Goal: Task Accomplishment & Management: Manage account settings

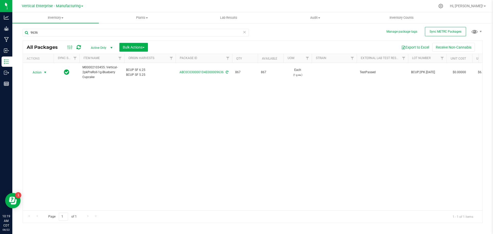
click at [34, 73] on span "Action" at bounding box center [35, 72] width 14 height 7
click at [43, 85] on li "Create package" at bounding box center [44, 89] width 32 height 8
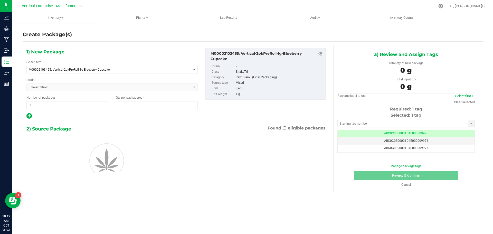
type input "0"
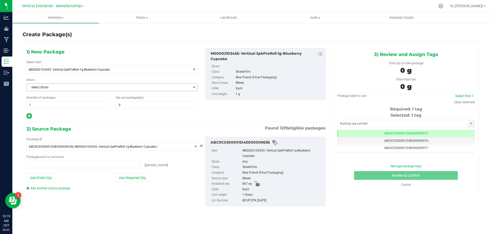
type input "0 ea"
click at [147, 107] on span at bounding box center [157, 105] width 82 height 8
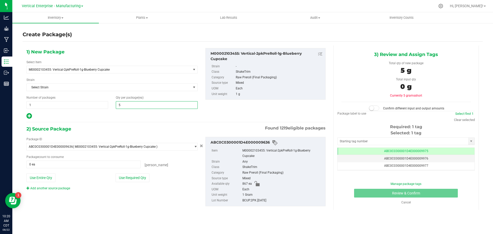
type input "50"
click at [129, 178] on button "Use Required Qty" at bounding box center [132, 177] width 34 height 9
type input "50 ea"
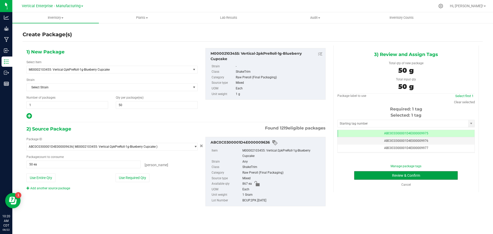
click at [419, 175] on button "Review & Confirm" at bounding box center [406, 175] width 104 height 9
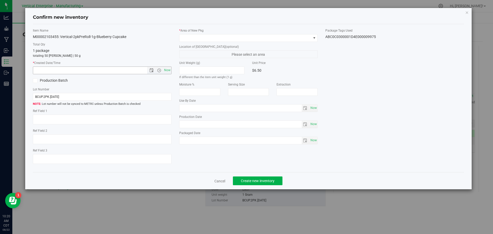
click at [166, 67] on span "Now" at bounding box center [167, 69] width 9 height 7
type input "8/22/2025 10:20 AM"
click at [201, 34] on span at bounding box center [248, 38] width 139 height 8
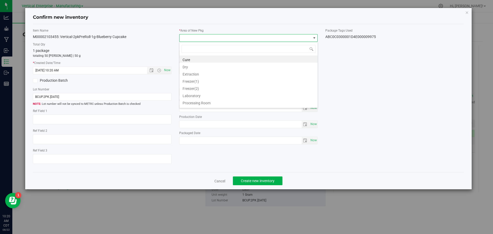
scroll to position [8, 139]
click at [199, 36] on span at bounding box center [245, 37] width 132 height 7
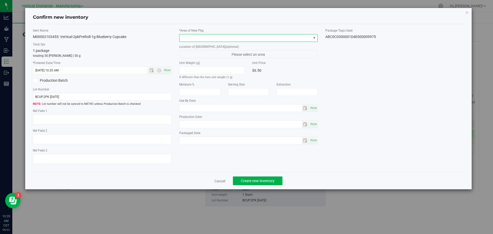
click at [199, 36] on span at bounding box center [245, 37] width 132 height 7
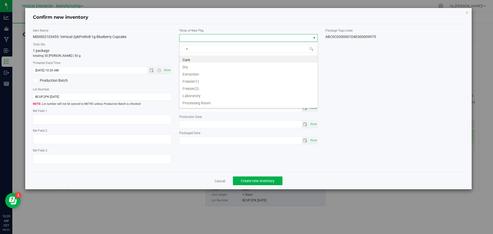
type input "va"
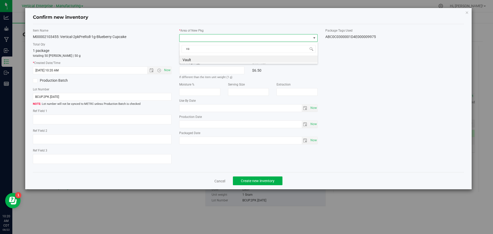
click at [194, 57] on li "Vault" at bounding box center [248, 58] width 138 height 7
click at [259, 181] on span "Create new inventory" at bounding box center [258, 181] width 34 height 4
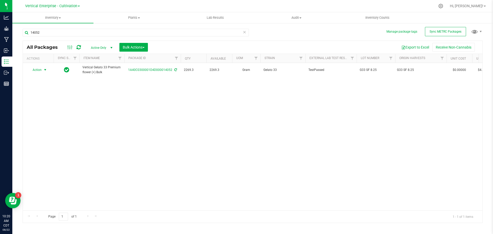
click at [41, 68] on span "Action" at bounding box center [35, 69] width 14 height 7
click at [50, 85] on li "Create package" at bounding box center [44, 86] width 32 height 8
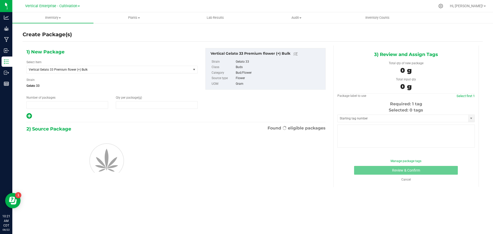
type input "1"
type input "0.0000"
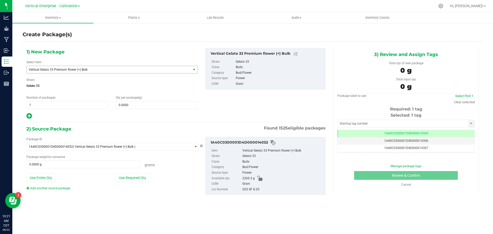
click at [54, 69] on span "Vertical Gelato 33 Premium flower (+) Bulk" at bounding box center [106, 70] width 154 height 4
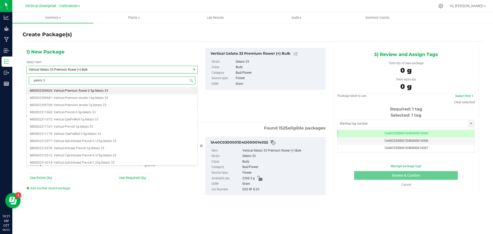
type input "gelato 33"
click at [60, 91] on span "M00002309605: Vertical-Premium flower-3.5g-Gelato 33" at bounding box center [69, 91] width 78 height 4
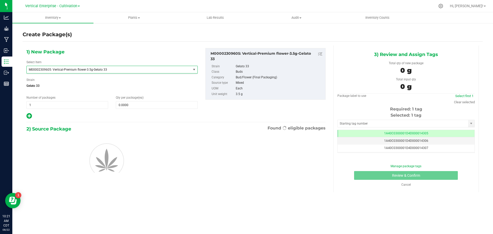
type input "0"
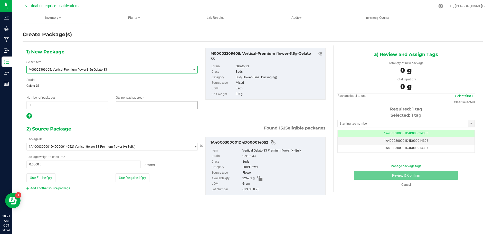
click at [152, 107] on span at bounding box center [157, 105] width 82 height 8
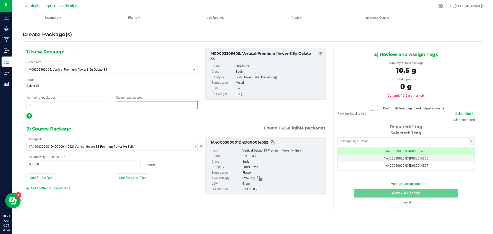
type input "36"
click at [135, 178] on button "Use Required Qty" at bounding box center [132, 177] width 34 height 9
type input "126.0000 g"
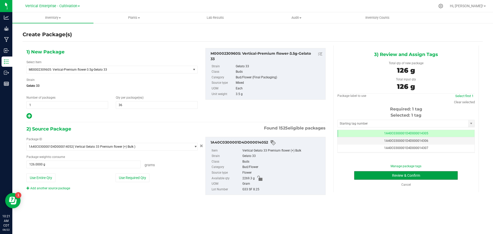
click at [414, 174] on button "Review & Confirm" at bounding box center [406, 175] width 104 height 9
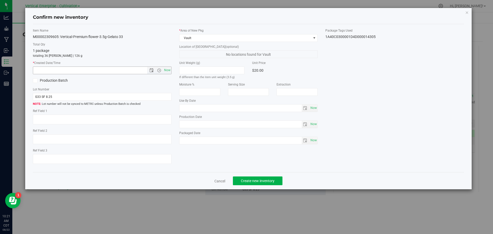
click at [166, 72] on span "Now" at bounding box center [167, 69] width 9 height 7
type input "[DATE] 10:21 AM"
click at [266, 180] on span "Create new inventory" at bounding box center [258, 181] width 34 height 4
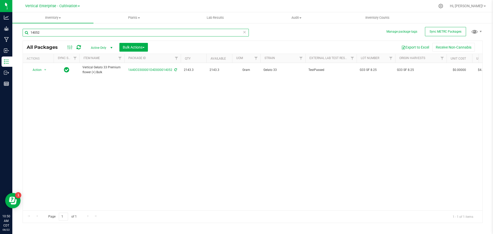
click at [47, 34] on input "14052" at bounding box center [136, 33] width 226 height 8
type input "1"
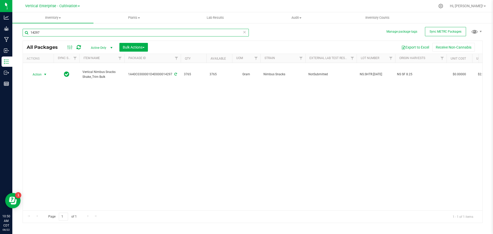
type input "14297"
click at [41, 73] on span "Action" at bounding box center [35, 74] width 14 height 7
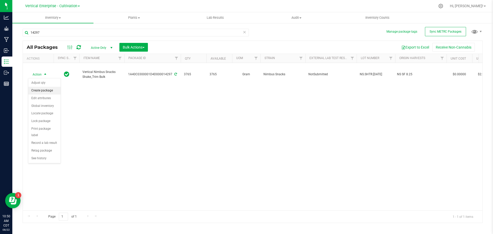
click at [43, 89] on li "Create package" at bounding box center [44, 91] width 32 height 8
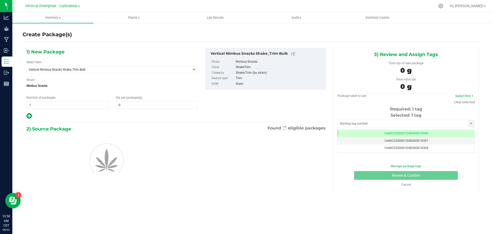
type input "0.0000"
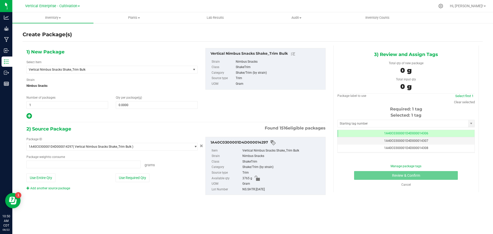
type input "0.0000 g"
click at [53, 70] on span "Vertical Nimbus Snacks Shake_Trim Bulk" at bounding box center [106, 70] width 154 height 4
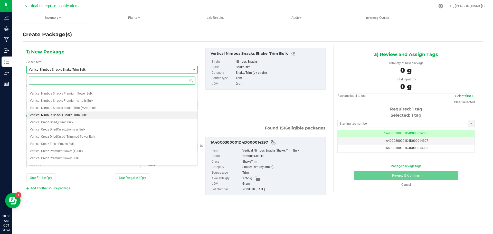
scroll to position [39226, 0]
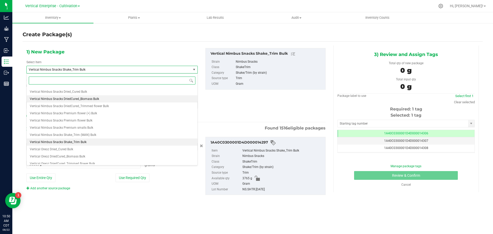
click at [78, 98] on span "Vertical Nimbus Snacks DriedCured_Biomass Bulk" at bounding box center [64, 99] width 69 height 4
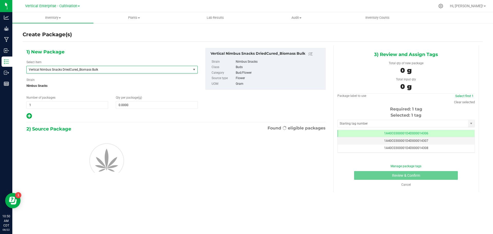
type input "0.0000"
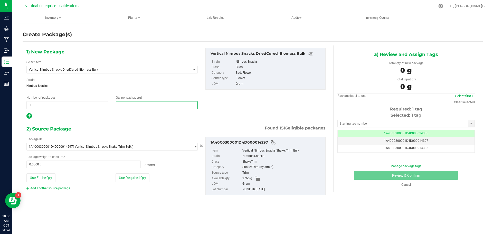
click at [142, 104] on span at bounding box center [157, 105] width 82 height 8
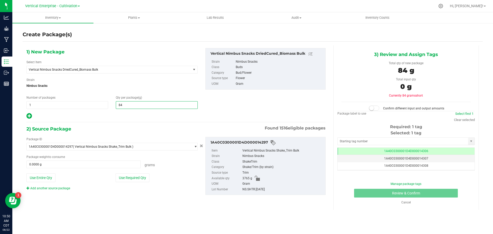
type input "845"
type input "845.0000"
click at [119, 181] on button "Use Required Qty" at bounding box center [132, 177] width 34 height 9
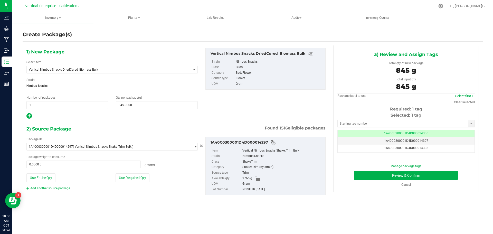
type input "845.0000 g"
click at [426, 170] on div "Manage package tags Review & Confirm Cancel" at bounding box center [406, 175] width 130 height 23
click at [427, 175] on button "Review & Confirm" at bounding box center [406, 175] width 104 height 9
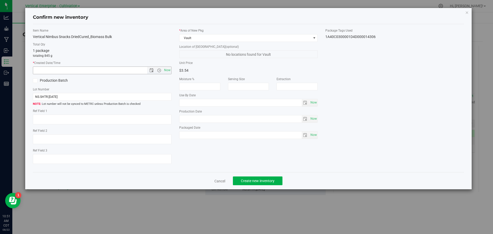
click at [168, 70] on span "Now" at bounding box center [167, 69] width 9 height 7
type input "[DATE] 10:51 AM"
click at [37, 79] on label "Production Batch" at bounding box center [65, 80] width 65 height 5
click at [0, 0] on input "Production Batch" at bounding box center [0, 0] width 0 height 0
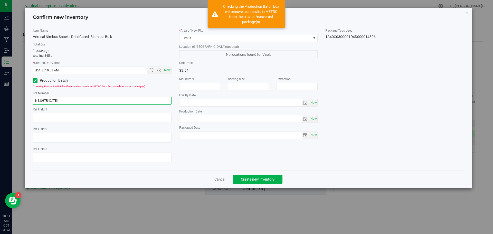
click at [71, 98] on input "NS.SHTR.[DATE]" at bounding box center [102, 101] width 139 height 8
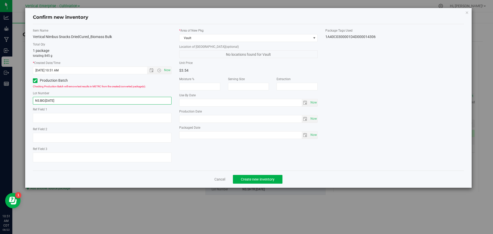
type input "NS.BIO.[DATE]"
click at [268, 177] on span "Create new inventory" at bounding box center [258, 179] width 34 height 4
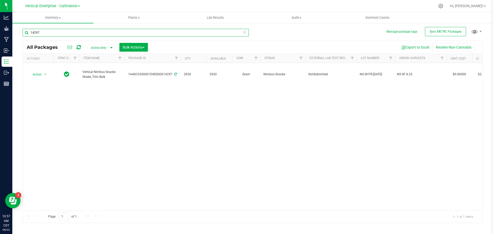
click at [54, 31] on input "14297" at bounding box center [136, 33] width 226 height 8
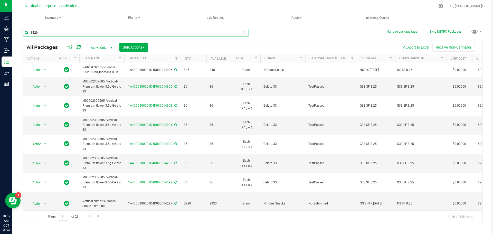
type input "14297"
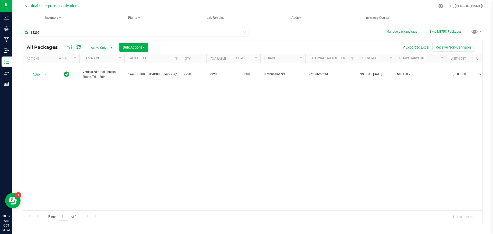
click at [37, 70] on td "Action Action Adjust qty Create package Edit attributes Global inventory Locate…" at bounding box center [38, 74] width 31 height 23
click at [36, 75] on span "Action" at bounding box center [35, 74] width 14 height 7
click at [38, 81] on li "Adjust qty" at bounding box center [44, 83] width 32 height 8
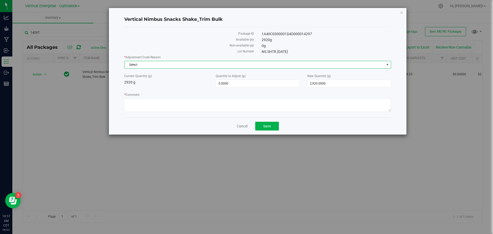
click at [161, 65] on span "Select" at bounding box center [254, 64] width 260 height 7
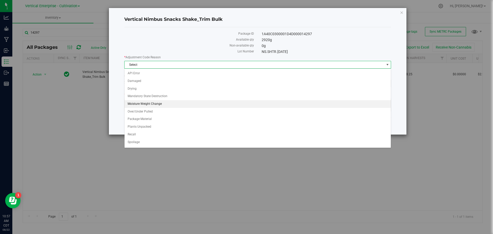
click at [150, 103] on li "Moisture Weight Change" at bounding box center [257, 104] width 266 height 8
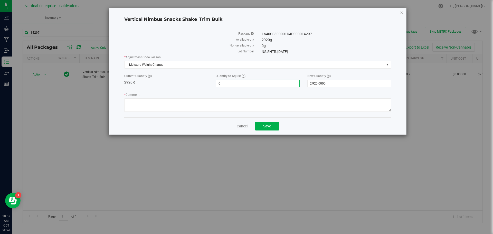
click at [233, 83] on span "0.0000 0" at bounding box center [258, 84] width 84 height 8
type input "-30"
type input "-30.0000"
type input "2,890.0000"
click at [219, 103] on textarea "* Comment" at bounding box center [257, 104] width 267 height 13
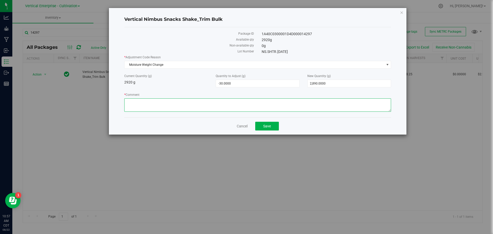
click at [219, 103] on textarea "* Comment" at bounding box center [257, 104] width 267 height 13
type textarea "2"
type textarea "30g of Moisture loss"
click at [299, 32] on div "1A40C0300001D4D000014297" at bounding box center [326, 33] width 137 height 5
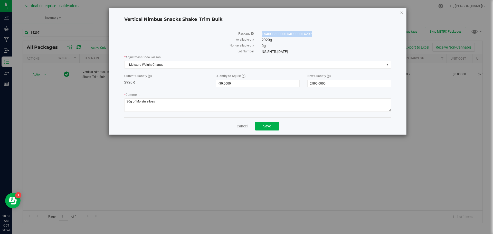
click at [299, 32] on div "1A40C0300001D4D000014297" at bounding box center [326, 33] width 137 height 5
copy div "1A40C0300001D4D000014297"
click at [168, 19] on h4 "Vertical Nimbus Snacks Shake_Trim Bulk" at bounding box center [257, 19] width 267 height 7
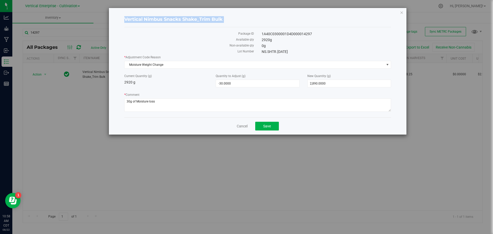
copy div "Vertical Nimbus Snacks Shake_Trim Bulk"
click at [270, 126] on span "Save" at bounding box center [267, 126] width 8 height 4
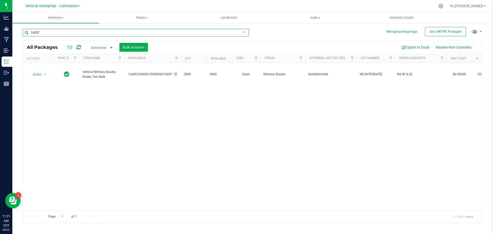
drag, startPoint x: 60, startPoint y: 32, endPoint x: 13, endPoint y: 28, distance: 46.8
click at [13, 28] on div "Manage package tags Sync METRC Packages 14297 All Packages Active Only Active O…" at bounding box center [252, 101] width 480 height 157
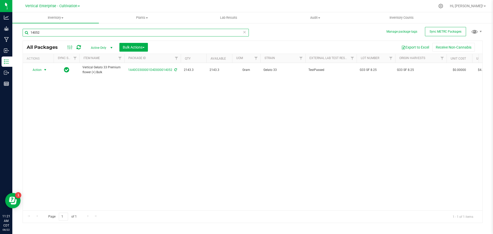
type input "14052"
click at [41, 70] on span "Action" at bounding box center [35, 69] width 14 height 7
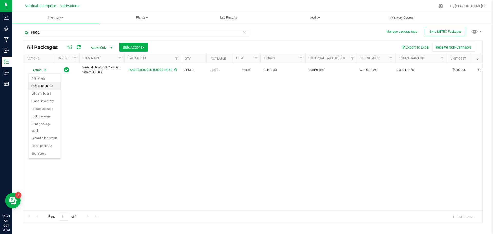
click at [40, 86] on li "Create package" at bounding box center [44, 86] width 32 height 8
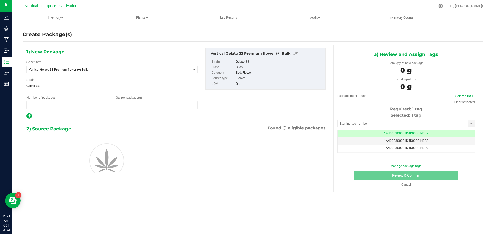
type input "1"
type input "0.0000"
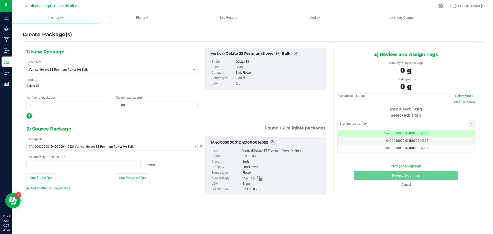
type input "0.0000 g"
click at [65, 68] on span "Vertical Gelato 33 Premium flower (+) Bulk" at bounding box center [106, 70] width 154 height 4
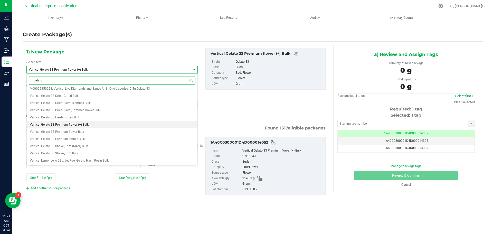
scroll to position [0, 0]
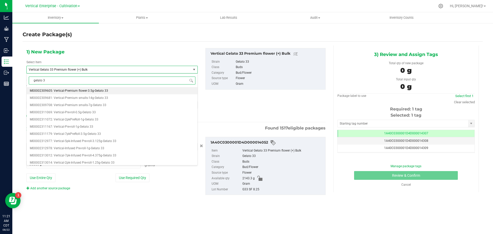
type input "gelato 33"
click at [79, 90] on span "M00002309605: Vertical-Premium flower-3.5g-Gelato 33" at bounding box center [69, 91] width 78 height 4
type input "0"
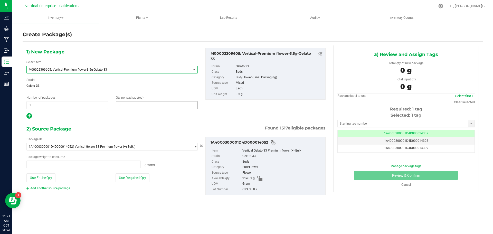
type input "0.0000 g"
click at [131, 105] on span at bounding box center [157, 105] width 82 height 8
type input "0"
drag, startPoint x: 36, startPoint y: 108, endPoint x: 27, endPoint y: 108, distance: 9.2
click at [27, 108] on span "1 1" at bounding box center [67, 105] width 82 height 8
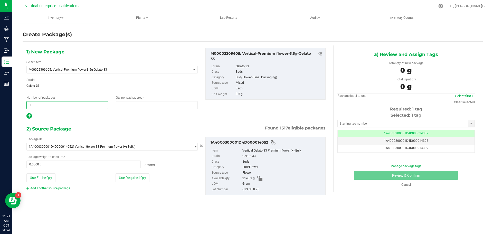
type input "4"
type input "36"
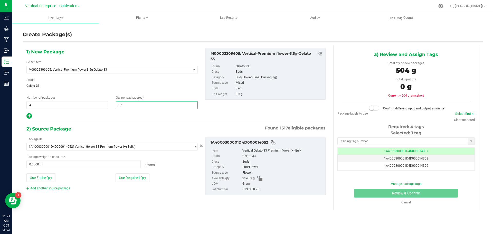
type input "36"
click at [138, 176] on button "Use Required Qty" at bounding box center [132, 177] width 34 height 9
type input "504.0000 g"
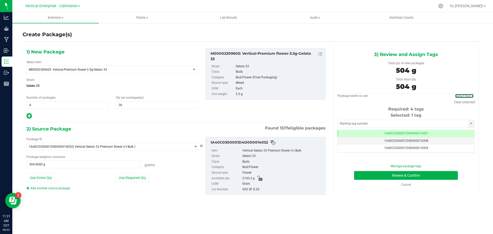
click at [470, 95] on link "Select first 4" at bounding box center [464, 96] width 18 height 4
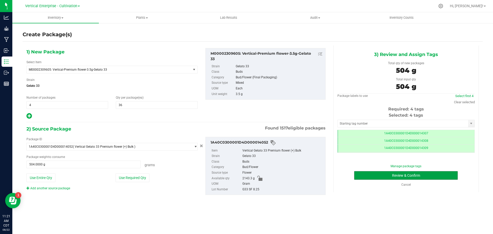
click at [435, 174] on button "Review & Confirm" at bounding box center [406, 175] width 104 height 9
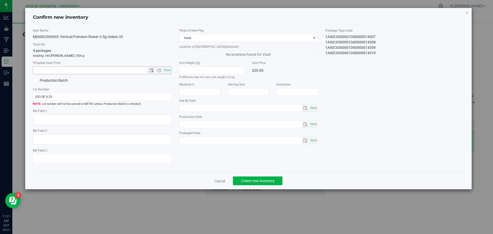
click at [169, 70] on span "Now" at bounding box center [167, 69] width 9 height 7
type input "[DATE] 11:21 AM"
click at [256, 179] on span "Create new inventory" at bounding box center [258, 181] width 34 height 4
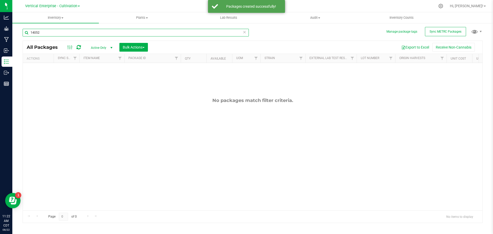
drag, startPoint x: 21, startPoint y: 33, endPoint x: 8, endPoint y: 33, distance: 12.8
click at [8, 33] on div "Analytics Grow Manufacturing Inbound Inventory Outbound Reports 11:22 AM CDT [D…" at bounding box center [246, 117] width 493 height 234
type input "e85"
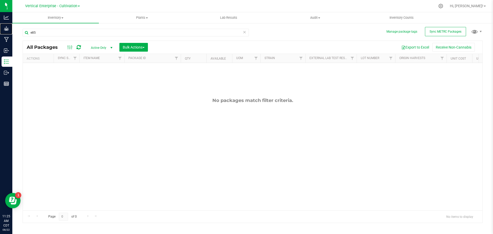
click at [0, 0] on p "Grow" at bounding box center [0, 0] width 0 height 0
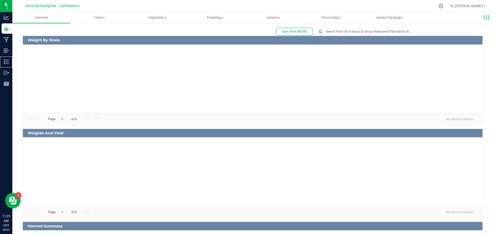
click at [0, 0] on p "Inventory" at bounding box center [0, 0] width 0 height 0
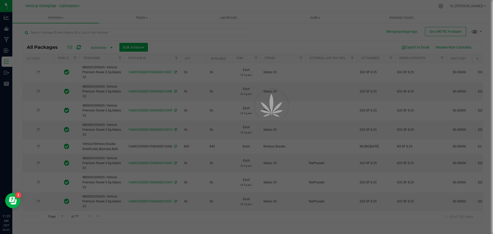
click at [41, 33] on div at bounding box center [246, 117] width 493 height 234
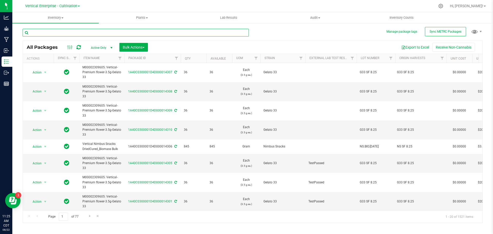
click at [41, 33] on input "text" at bounding box center [136, 33] width 226 height 8
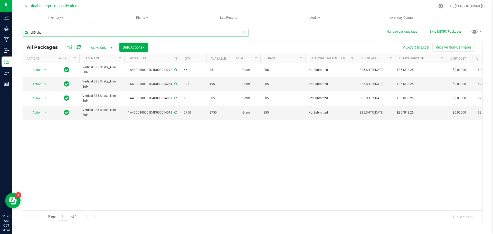
type input "e85 sha"
click at [133, 47] on span "Bulk Actions" at bounding box center [134, 47] width 22 height 4
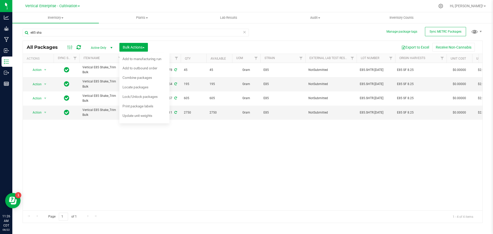
click at [135, 79] on span "Combine packages" at bounding box center [137, 77] width 30 height 4
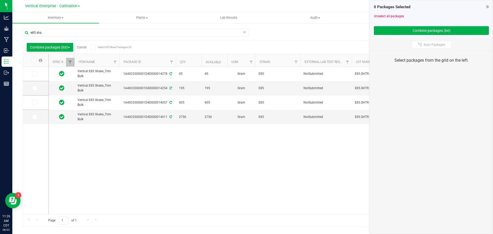
click at [35, 74] on icon at bounding box center [34, 74] width 3 height 0
click at [0, 0] on input "checkbox" at bounding box center [0, 0] width 0 height 0
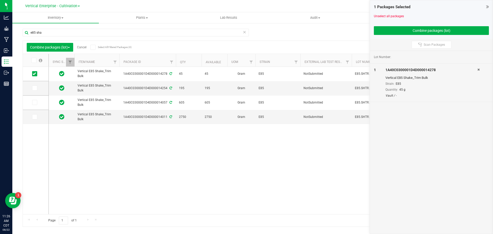
click at [33, 88] on icon at bounding box center [34, 88] width 3 height 0
click at [0, 0] on input "checkbox" at bounding box center [0, 0] width 0 height 0
click at [34, 102] on icon at bounding box center [34, 102] width 3 height 0
click at [0, 0] on input "checkbox" at bounding box center [0, 0] width 0 height 0
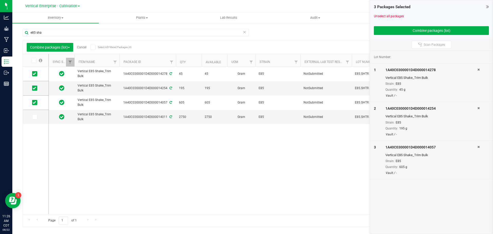
click at [33, 117] on icon at bounding box center [34, 117] width 3 height 0
click at [0, 0] on input "checkbox" at bounding box center [0, 0] width 0 height 0
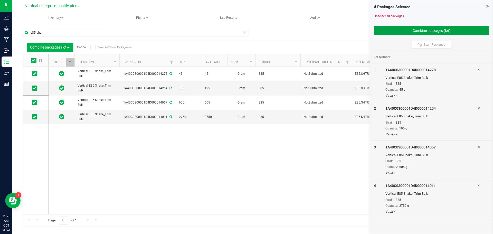
click at [437, 32] on button "Combine packages (lot)" at bounding box center [431, 30] width 115 height 9
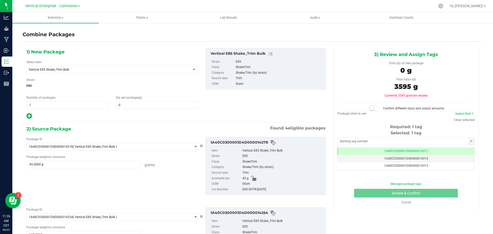
scroll to position [0, 0]
click at [130, 103] on span at bounding box center [157, 105] width 82 height 8
type input "3595"
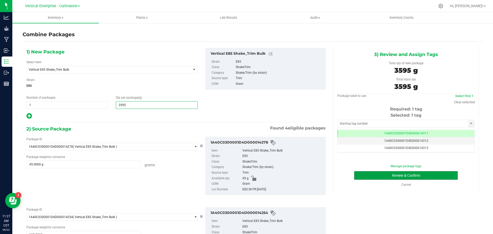
type input "3,595"
click at [417, 177] on button "Review & Confirm" at bounding box center [406, 175] width 104 height 9
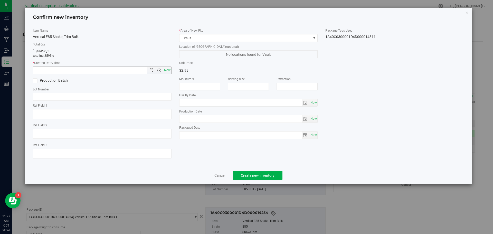
click at [166, 72] on span "Now" at bounding box center [167, 69] width 9 height 7
type input "[DATE] 11:27 AM"
click at [37, 82] on span at bounding box center [35, 80] width 5 height 5
click at [0, 0] on input "Production Batch" at bounding box center [0, 0] width 0 height 0
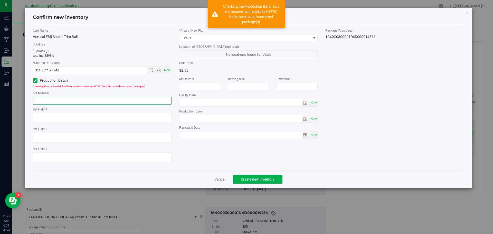
click at [47, 102] on input "text" at bounding box center [102, 101] width 139 height 8
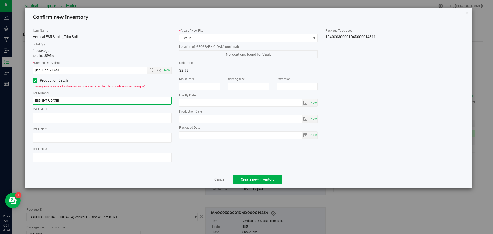
type input "E85.SHTR.[DATE]"
click at [267, 179] on span "Create new inventory" at bounding box center [258, 179] width 34 height 4
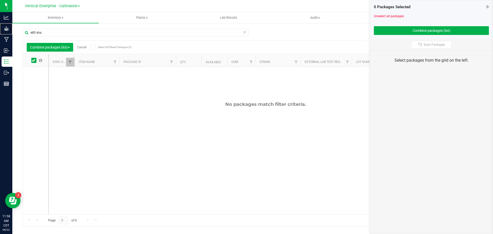
click at [0, 0] on p "Grow" at bounding box center [0, 0] width 0 height 0
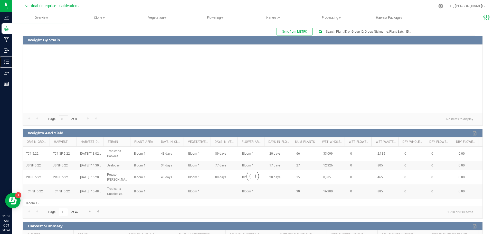
click at [0, 0] on p "Inventory" at bounding box center [0, 0] width 0 height 0
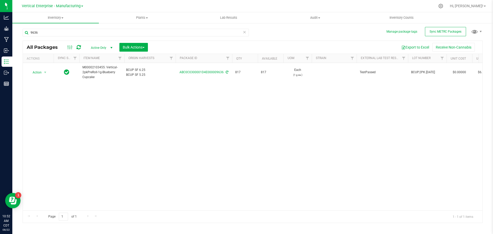
click at [176, 103] on div "Action Action Adjust qty Create package Edit attributes Global inventory Locate…" at bounding box center [252, 136] width 459 height 147
click at [33, 75] on span "Action" at bounding box center [35, 72] width 14 height 7
click at [38, 88] on li "Create package" at bounding box center [44, 89] width 32 height 8
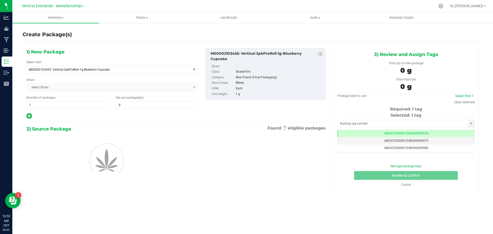
type input "0"
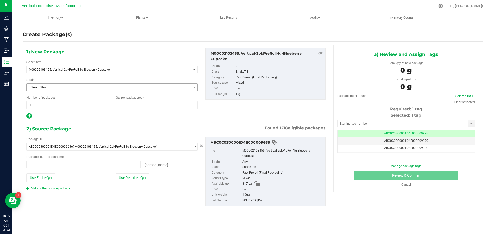
type input "0 ea"
click at [33, 104] on span "1 1" at bounding box center [67, 105] width 82 height 8
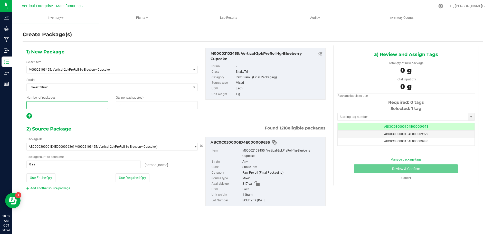
type input "3"
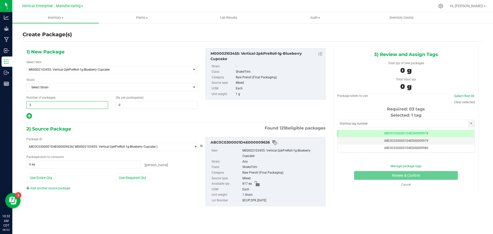
type input "3"
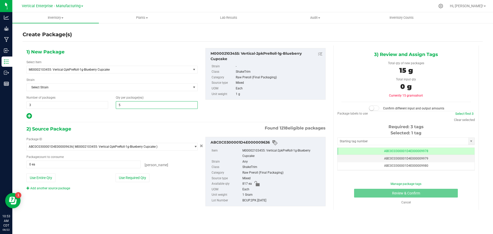
type input "50"
click at [133, 177] on button "Use Required Qty" at bounding box center [132, 177] width 34 height 9
type input "150 ea"
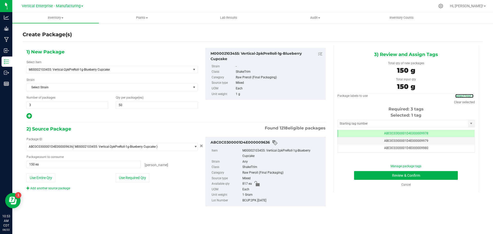
click at [469, 95] on link "Select first 3" at bounding box center [464, 96] width 18 height 4
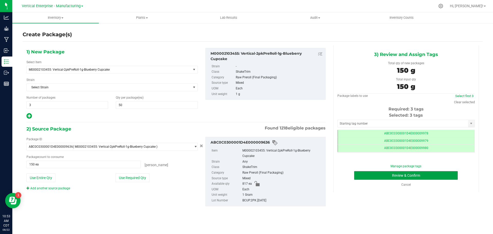
click at [420, 171] on button "Review & Confirm" at bounding box center [406, 175] width 104 height 9
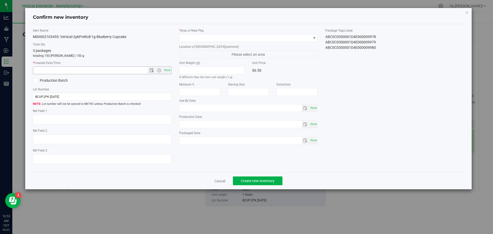
click at [166, 67] on span "Now" at bounding box center [167, 69] width 9 height 7
type input "8/22/2025 10:53 AM"
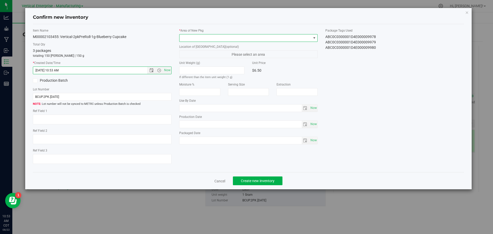
click at [190, 38] on span at bounding box center [245, 37] width 132 height 7
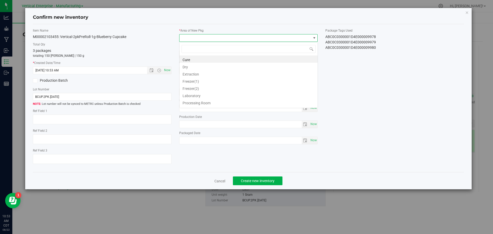
scroll to position [8, 139]
type input "va"
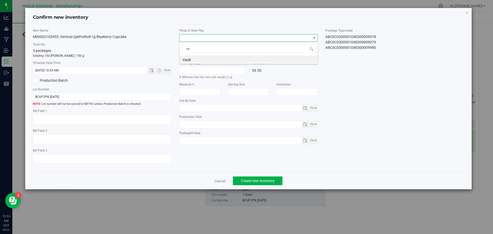
click at [189, 60] on li "Vault" at bounding box center [248, 58] width 138 height 7
click at [271, 179] on span "Create new inventory" at bounding box center [258, 181] width 34 height 4
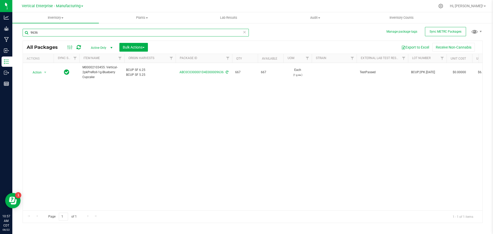
click at [52, 35] on input "9636" at bounding box center [136, 33] width 226 height 8
drag, startPoint x: 56, startPoint y: 34, endPoint x: 0, endPoint y: 38, distance: 56.2
click at [0, 38] on div "Analytics Grow Manufacturing Inbound Inventory Outbound Reports 11:01 AM CDT 08…" at bounding box center [246, 117] width 493 height 234
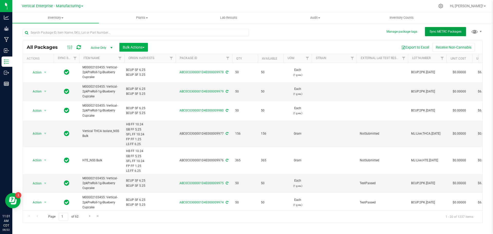
click at [433, 34] on button "Sync METRC Packages" at bounding box center [445, 31] width 41 height 9
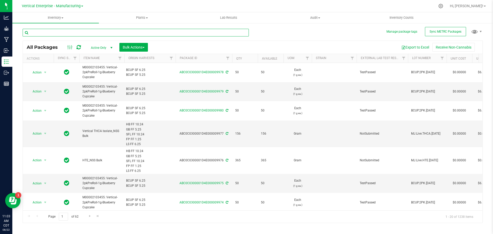
click at [46, 34] on input "text" at bounding box center [136, 33] width 226 height 8
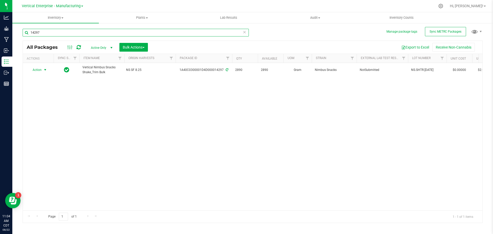
type input "14297"
click at [36, 69] on span "Action" at bounding box center [35, 69] width 14 height 7
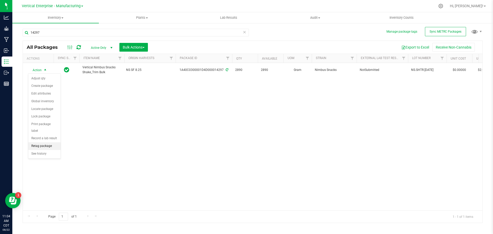
click at [41, 142] on li "Retag package" at bounding box center [44, 146] width 32 height 8
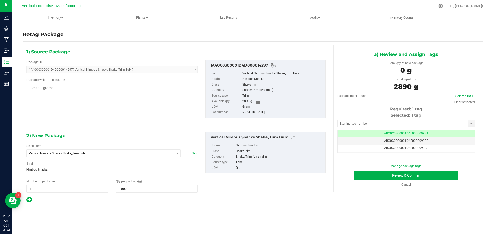
scroll to position [0, 0]
click at [70, 151] on span "Vertical Nimbus Snacks Shake_Trim Bulk" at bounding box center [97, 153] width 137 height 4
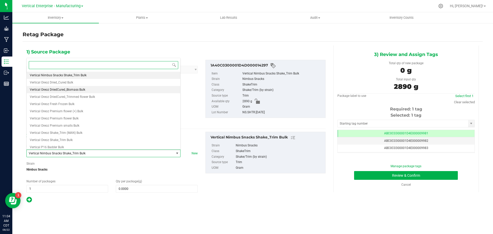
scroll to position [39251, 0]
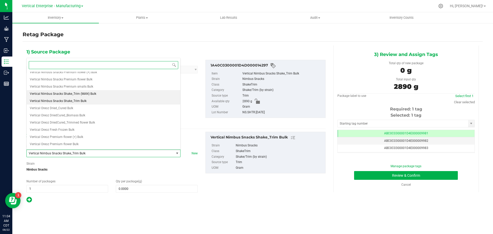
click at [86, 94] on span "Vertical Nimbus Snacks Shake_Trim (MAN) Bulk" at bounding box center [63, 94] width 66 height 4
type input "0.0000"
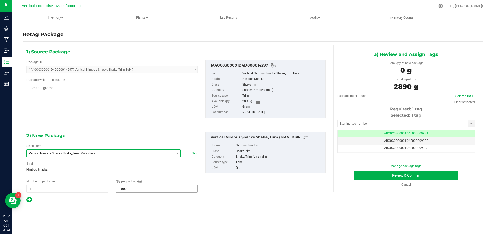
click at [138, 189] on span "0.0000 0" at bounding box center [157, 189] width 82 height 8
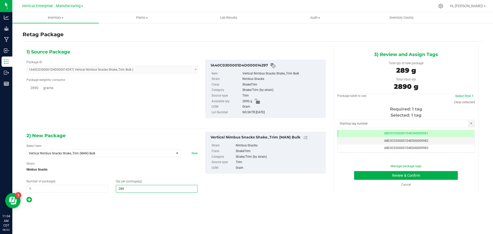
type input "2890"
type input "2,890.0000"
click at [397, 177] on button "Review & Confirm" at bounding box center [406, 175] width 104 height 9
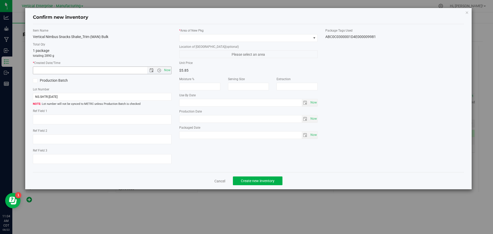
click at [169, 71] on span "Now" at bounding box center [167, 69] width 9 height 7
type input "8/22/2025 11:04 AM"
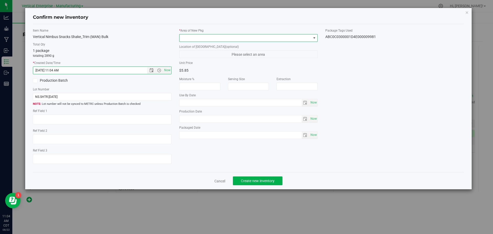
click at [197, 42] on span at bounding box center [248, 38] width 139 height 8
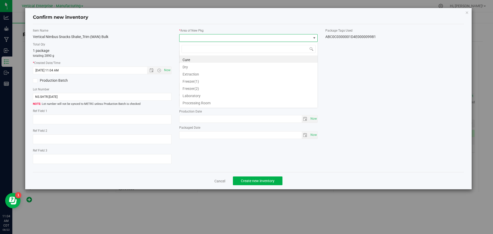
scroll to position [8, 139]
type input "va"
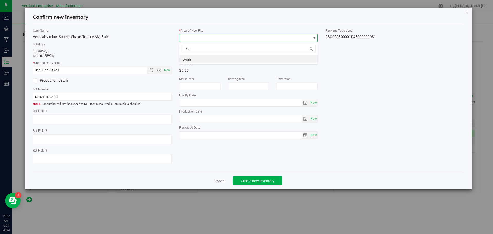
click at [204, 57] on li "Vault" at bounding box center [248, 58] width 138 height 7
click at [36, 81] on icon at bounding box center [34, 81] width 3 height 0
click at [0, 0] on input "Production Batch" at bounding box center [0, 0] width 0 height 0
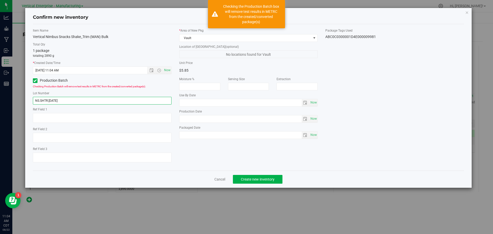
click at [69, 102] on input "NS.SHTR.[DATE]" at bounding box center [102, 101] width 139 height 8
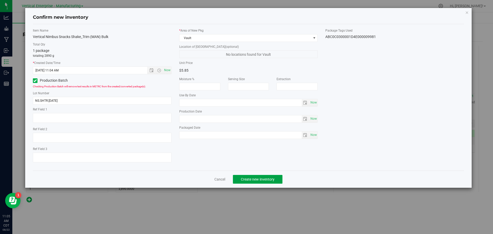
click at [264, 178] on span "Create new inventory" at bounding box center [258, 179] width 34 height 4
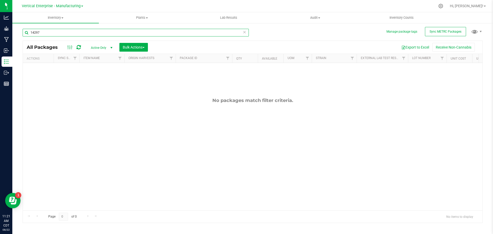
click at [55, 32] on input "14297" at bounding box center [136, 33] width 226 height 8
click at [57, 5] on span "Vertical Enterprise - Manufacturing" at bounding box center [51, 6] width 59 height 4
click at [102, 33] on input "14297" at bounding box center [136, 33] width 226 height 8
type input "1"
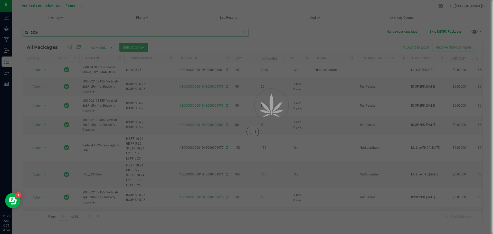
type input "9636"
click at [36, 67] on div at bounding box center [246, 117] width 493 height 234
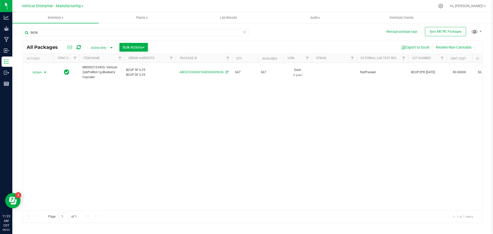
click at [39, 73] on span "Action" at bounding box center [35, 72] width 14 height 7
click at [42, 89] on li "Create package" at bounding box center [44, 89] width 32 height 8
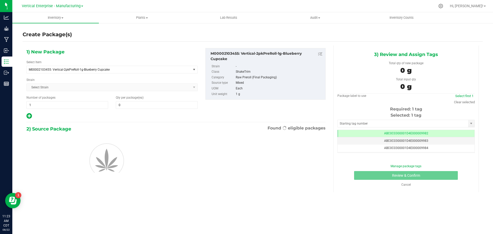
type input "0"
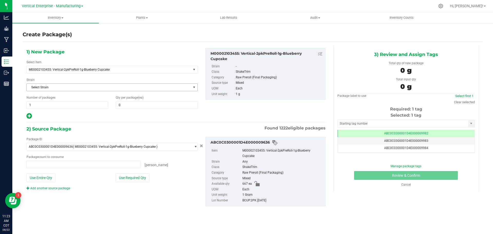
type input "0 ea"
drag, startPoint x: 36, startPoint y: 102, endPoint x: 24, endPoint y: 103, distance: 12.3
click at [24, 103] on div "Number of packages 1 1" at bounding box center [67, 102] width 89 height 14
type input "2"
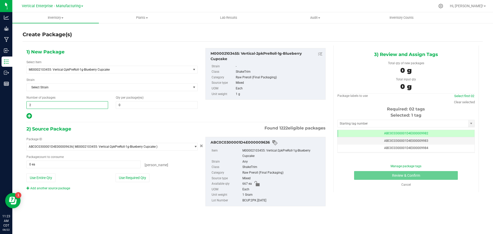
type input "2"
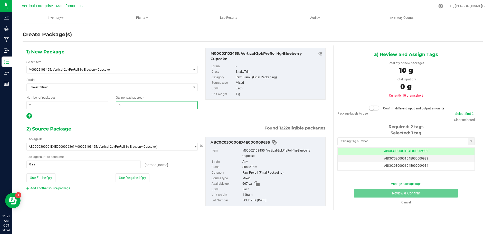
type input "50"
click at [139, 175] on button "Use Required Qty" at bounding box center [132, 177] width 34 height 9
type input "100 ea"
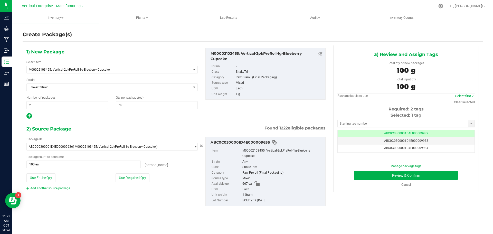
click at [471, 94] on div "Select first 2" at bounding box center [464, 95] width 21 height 5
click at [471, 95] on link "Select first 2" at bounding box center [464, 96] width 18 height 4
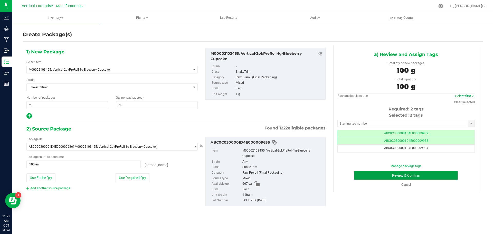
click at [447, 174] on button "Review & Confirm" at bounding box center [406, 175] width 104 height 9
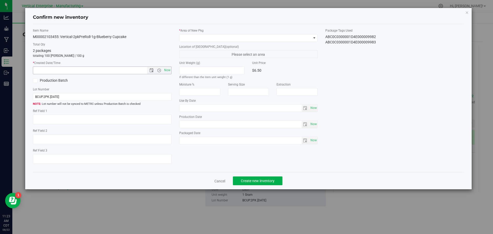
click at [167, 72] on span "Now" at bounding box center [167, 69] width 9 height 7
type input "8/22/2025 11:23 AM"
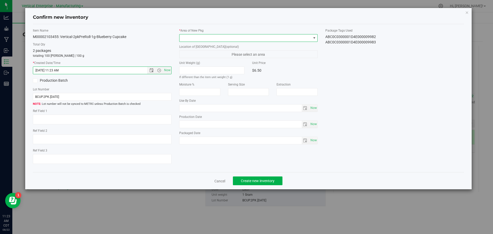
click at [198, 38] on span at bounding box center [245, 37] width 132 height 7
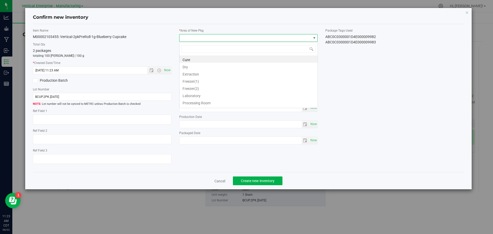
scroll to position [8, 139]
type input "va"
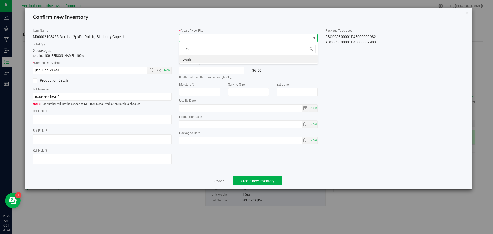
click at [195, 56] on li "Vault" at bounding box center [248, 58] width 138 height 7
click at [255, 181] on span "Create new inventory" at bounding box center [258, 181] width 34 height 4
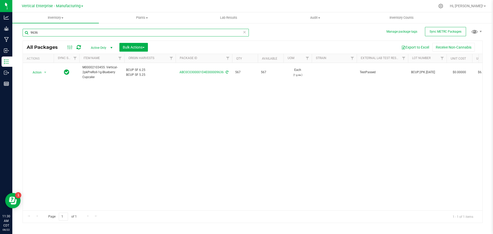
click at [56, 33] on input "9636" at bounding box center [136, 33] width 226 height 8
type input "9"
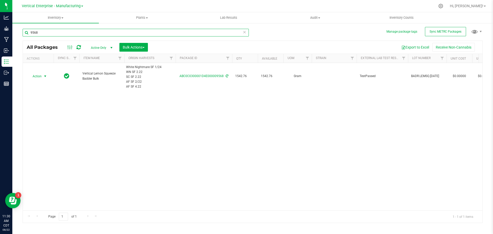
type input "9568"
click at [35, 74] on span "Action" at bounding box center [35, 76] width 14 height 7
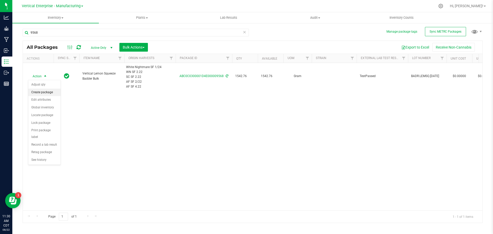
click at [37, 93] on li "Create package" at bounding box center [44, 93] width 32 height 8
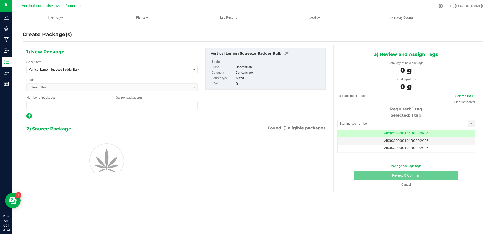
type input "1"
type input "0.0000"
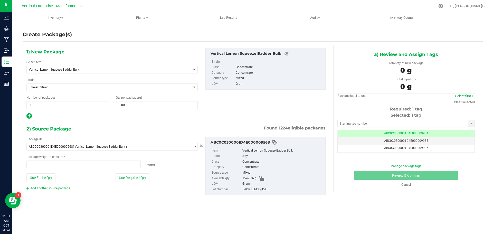
type input "0.0000 g"
click at [55, 68] on span "Vertical Lemon Squeeze Badder Bulk" at bounding box center [106, 70] width 154 height 4
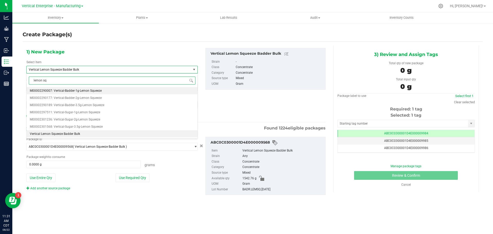
scroll to position [0, 0]
type input "lemon squee"
click at [67, 98] on span "M00002290177: Vertical-Badder-2g-Lemon Squeeze" at bounding box center [66, 98] width 72 height 4
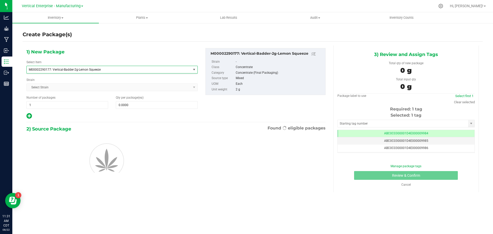
type input "0"
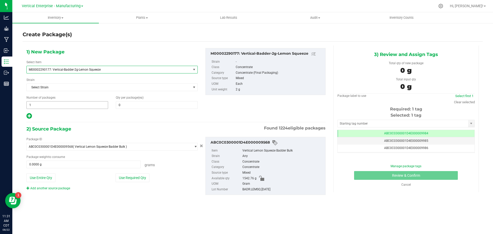
click at [68, 104] on span "1 1" at bounding box center [67, 105] width 82 height 8
type input "4"
type input "20"
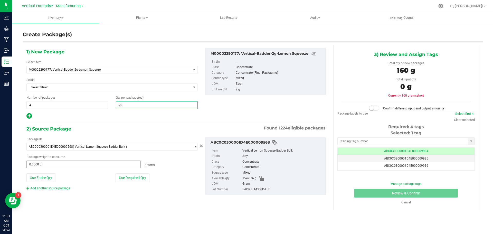
click at [133, 177] on button "Use Required Qty" at bounding box center [132, 177] width 34 height 9
type input "20"
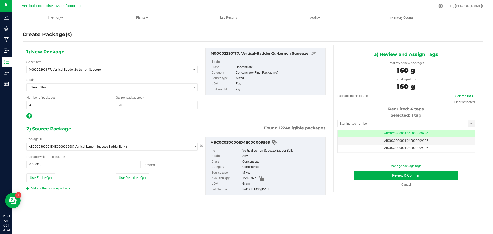
type input "160.0000 g"
click at [464, 97] on link "Select first 4" at bounding box center [464, 96] width 18 height 4
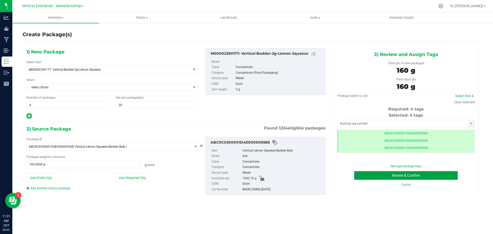
click at [421, 175] on button "Review & Confirm" at bounding box center [406, 175] width 104 height 9
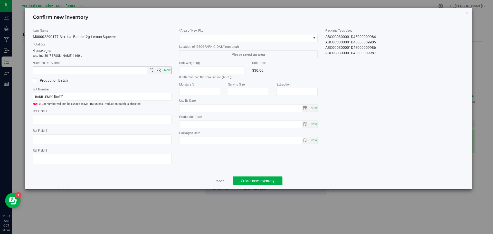
click at [169, 71] on span "Now" at bounding box center [167, 69] width 9 height 7
type input "8/22/2025 11:31 AM"
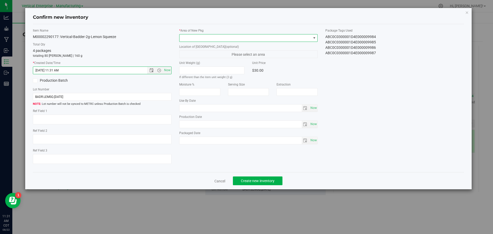
click at [197, 37] on span at bounding box center [245, 37] width 132 height 7
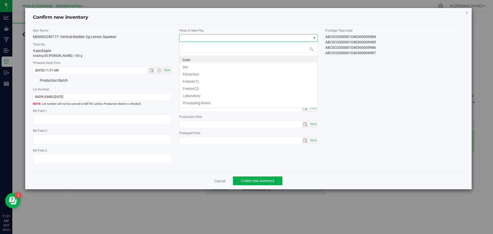
scroll to position [25655, 25525]
type input "va"
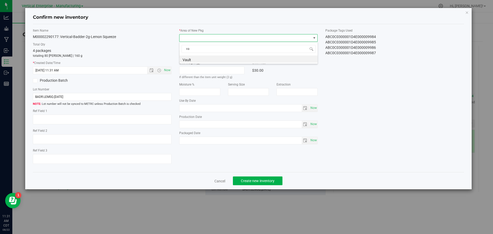
click at [187, 58] on li "Vault" at bounding box center [248, 58] width 138 height 7
click at [267, 182] on span "Create new inventory" at bounding box center [258, 181] width 34 height 4
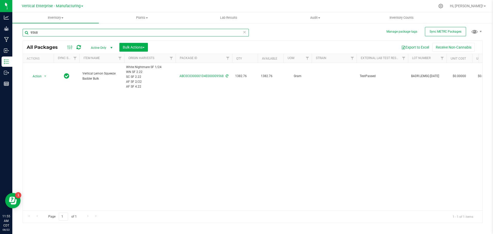
click at [41, 35] on input "9568" at bounding box center [136, 33] width 226 height 8
type input "9"
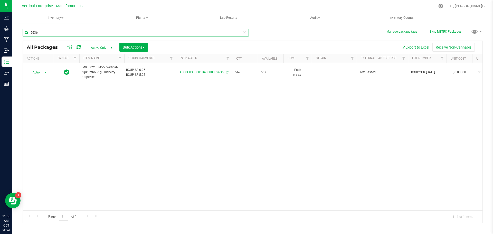
type input "9636"
click at [38, 72] on span "Action" at bounding box center [35, 72] width 14 height 7
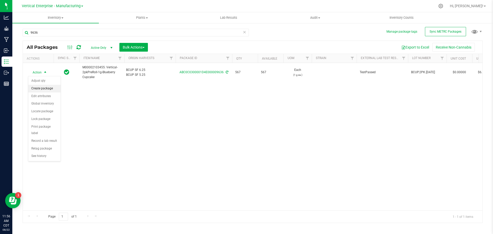
click at [37, 87] on li "Create package" at bounding box center [44, 89] width 32 height 8
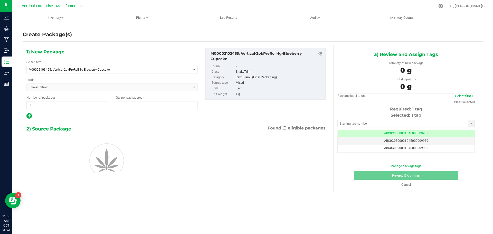
type input "0"
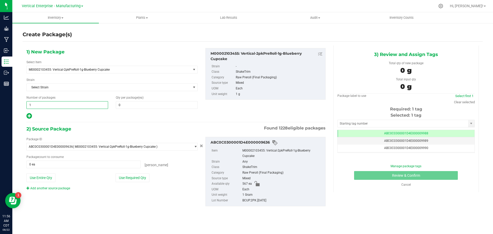
click at [50, 105] on span "1 1" at bounding box center [67, 105] width 82 height 8
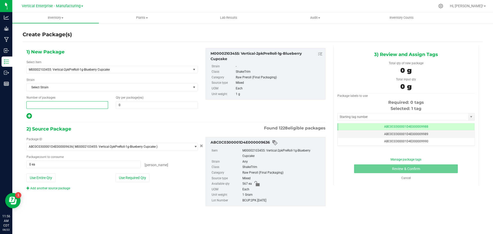
type input "3"
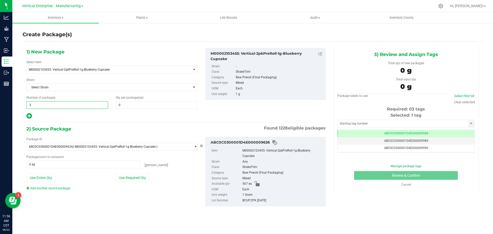
type input "3"
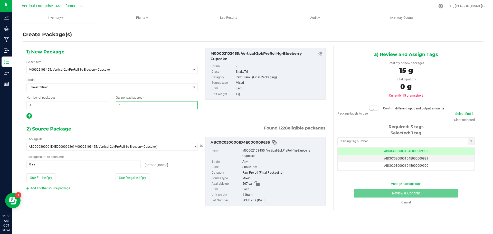
type input "50"
click at [134, 177] on button "Use Required Qty" at bounding box center [132, 177] width 34 height 9
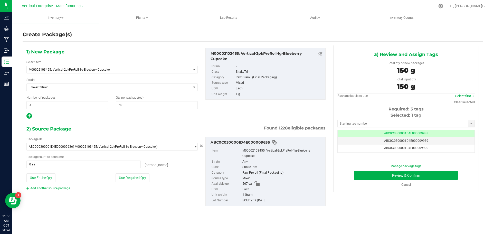
type input "150 ea"
click at [465, 95] on link "Select first 3" at bounding box center [464, 96] width 18 height 4
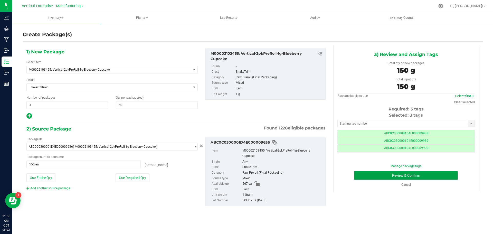
click at [444, 176] on button "Review & Confirm" at bounding box center [406, 175] width 104 height 9
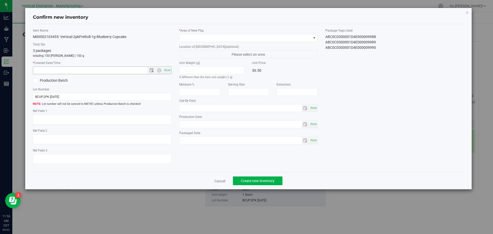
drag, startPoint x: 165, startPoint y: 69, endPoint x: 169, endPoint y: 70, distance: 3.7
click at [165, 69] on span "Now" at bounding box center [167, 69] width 9 height 7
type input "8/22/2025 11:56 AM"
click at [189, 40] on span at bounding box center [245, 37] width 132 height 7
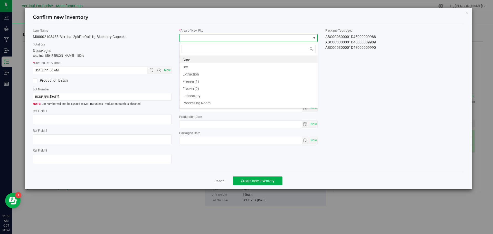
scroll to position [8, 139]
type input "va"
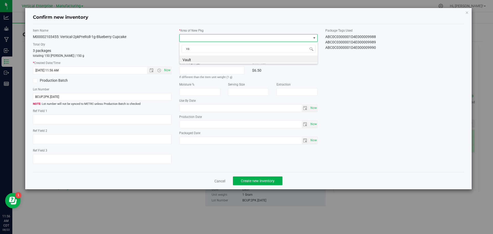
drag, startPoint x: 191, startPoint y: 59, endPoint x: 194, endPoint y: 61, distance: 3.3
click at [191, 60] on li "Vault" at bounding box center [248, 58] width 138 height 7
click at [275, 181] on button "Create new inventory" at bounding box center [258, 180] width 50 height 9
